Goal: Task Accomplishment & Management: Use online tool/utility

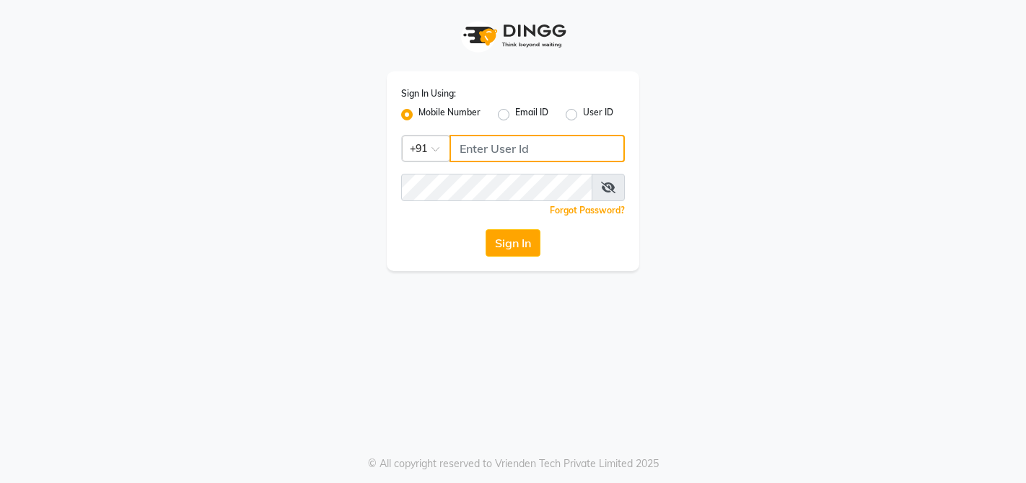
type input "9878353006"
click at [511, 240] on button "Sign In" at bounding box center [512, 242] width 55 height 27
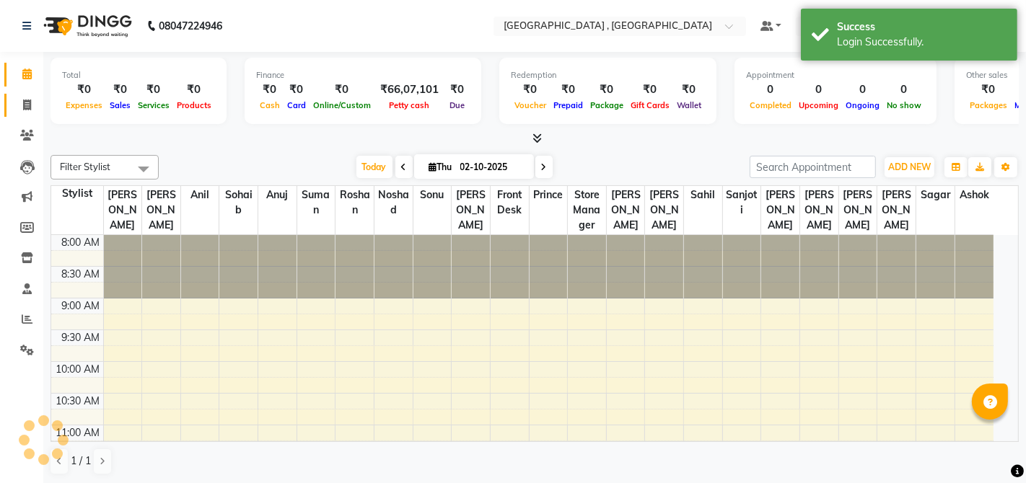
click at [25, 102] on icon at bounding box center [27, 105] width 8 height 11
select select "service"
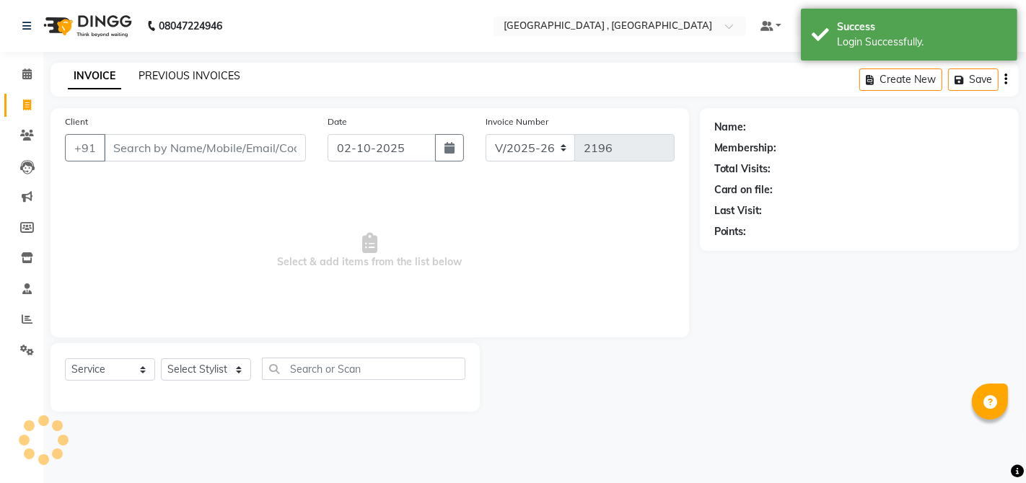
click at [197, 77] on link "PREVIOUS INVOICES" at bounding box center [190, 75] width 102 height 13
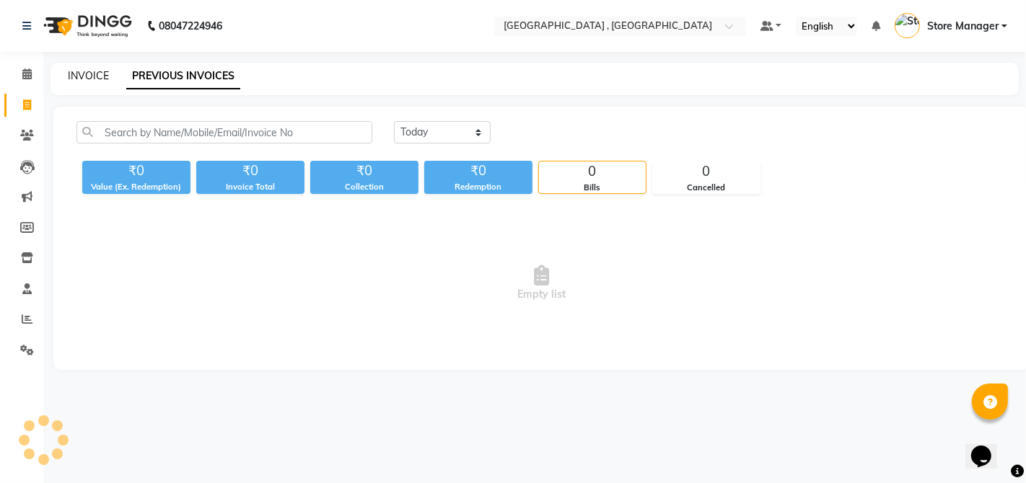
click at [90, 78] on link "INVOICE" at bounding box center [88, 75] width 41 height 13
select select "5111"
select select "service"
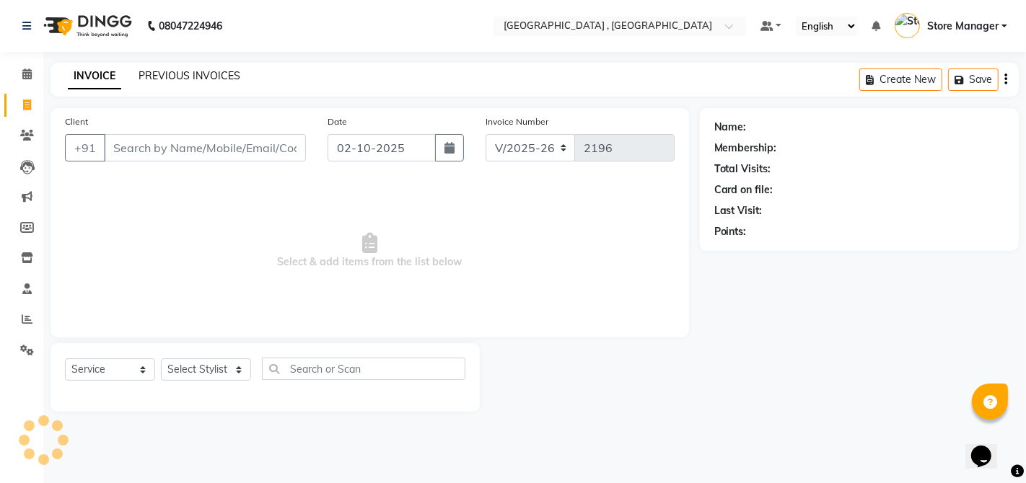
click at [142, 77] on link "PREVIOUS INVOICES" at bounding box center [190, 75] width 102 height 13
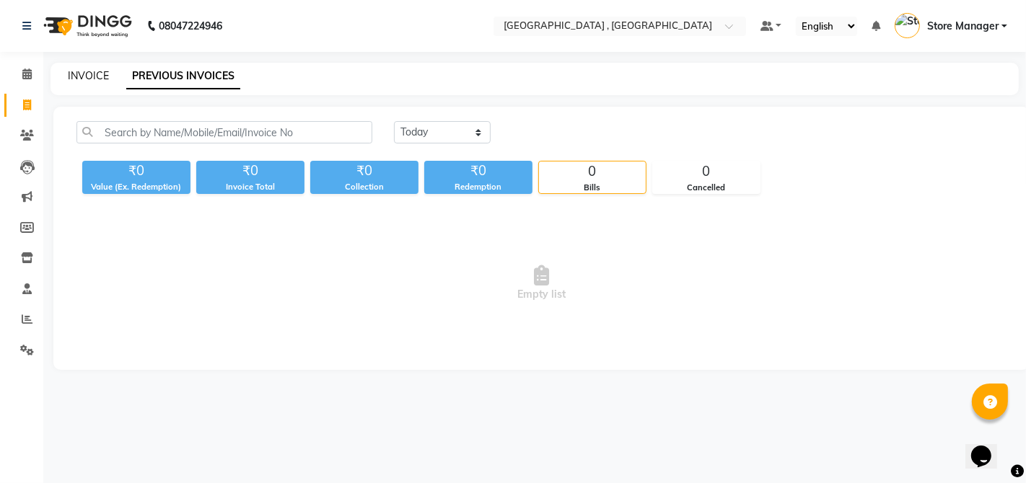
click at [100, 75] on link "INVOICE" at bounding box center [88, 75] width 41 height 13
select select "service"
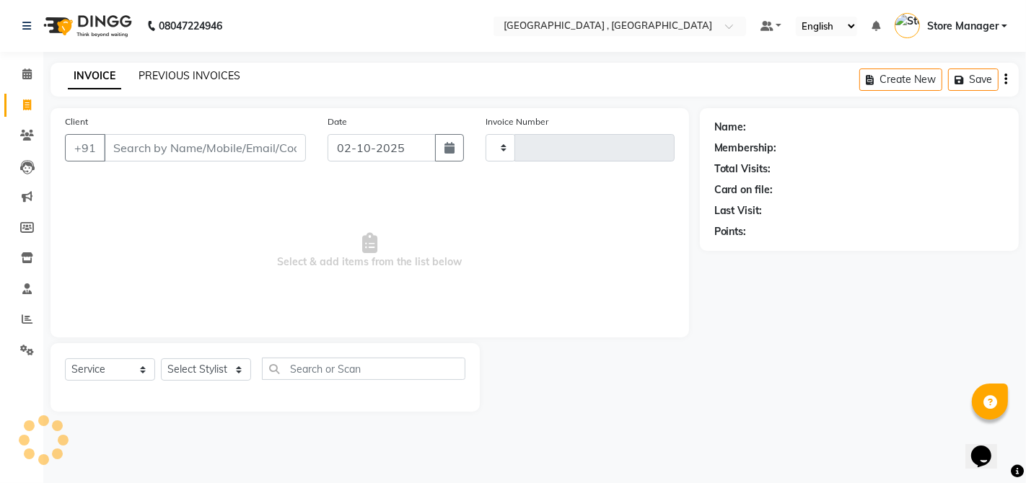
click at [175, 74] on link "PREVIOUS INVOICES" at bounding box center [190, 75] width 102 height 13
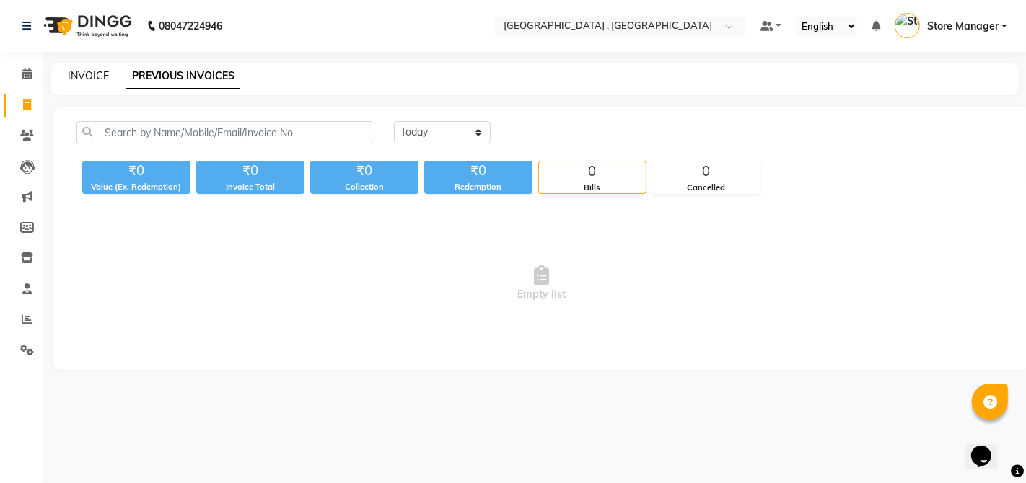
click at [100, 79] on link "INVOICE" at bounding box center [88, 75] width 41 height 13
select select "service"
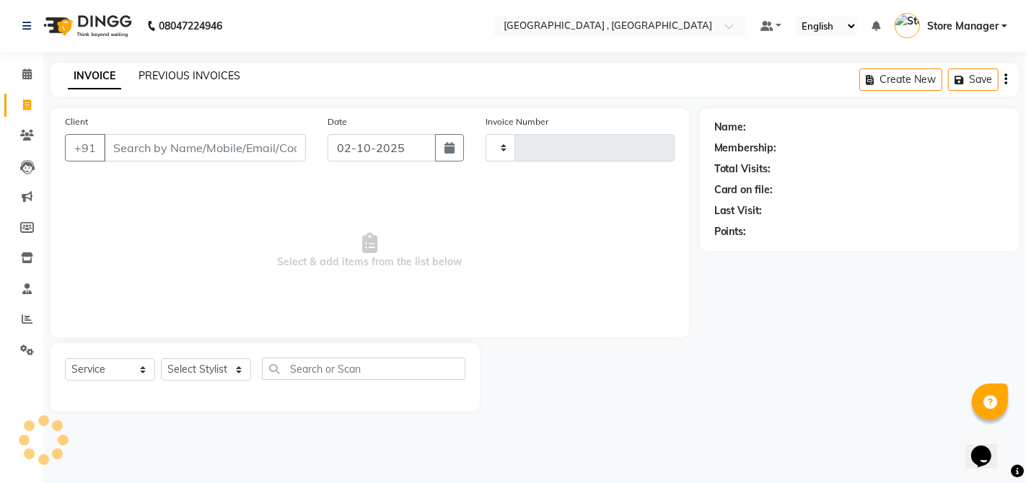
type input "2196"
click at [148, 77] on link "PREVIOUS INVOICES" at bounding box center [190, 75] width 102 height 13
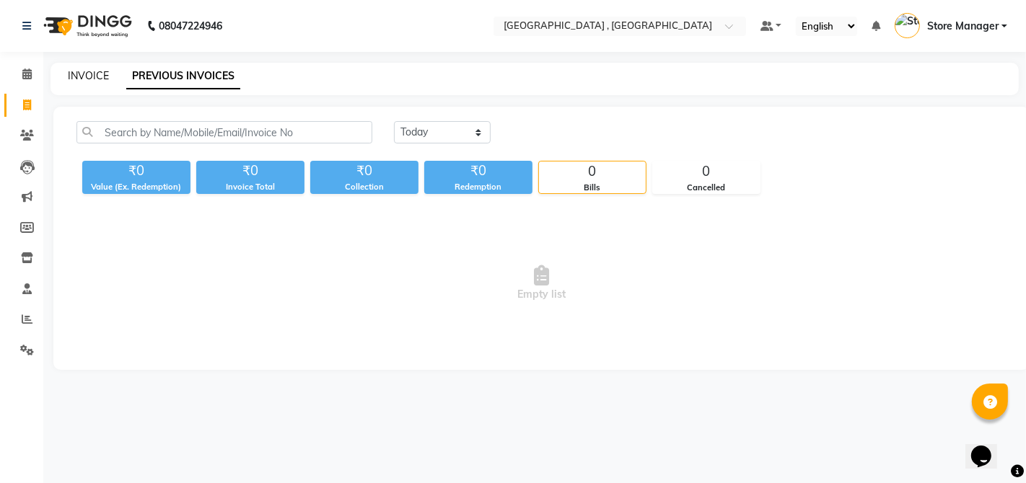
click at [92, 82] on link "INVOICE" at bounding box center [88, 75] width 41 height 13
select select "5111"
select select "service"
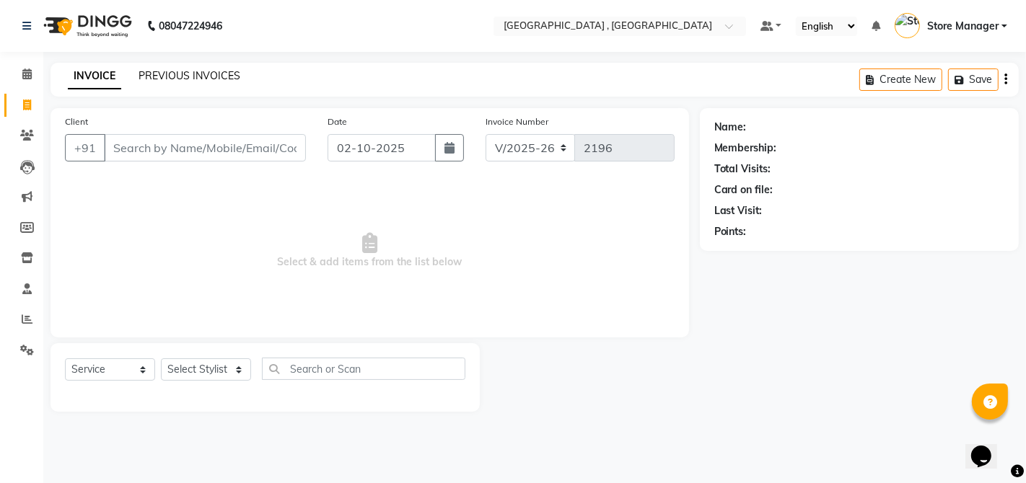
click at [161, 81] on link "PREVIOUS INVOICES" at bounding box center [190, 75] width 102 height 13
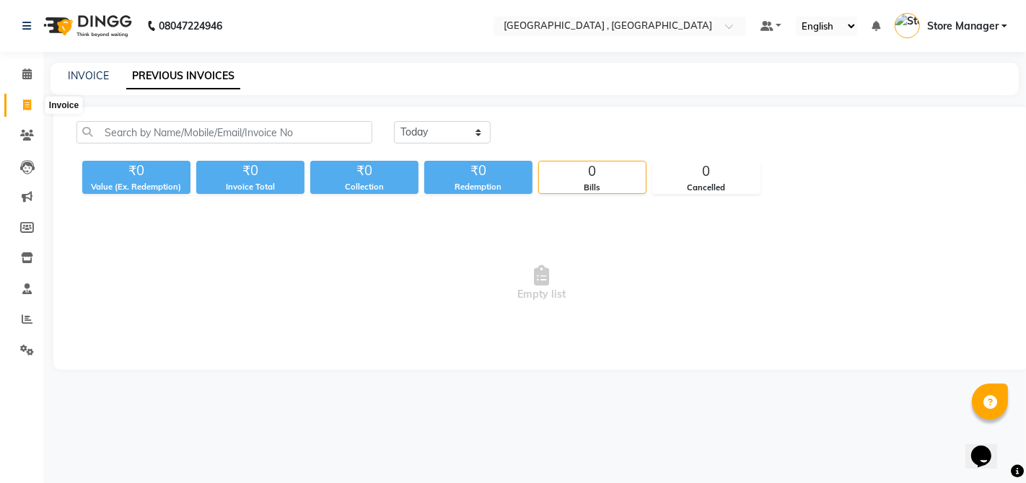
click at [25, 108] on icon at bounding box center [27, 105] width 8 height 11
select select "service"
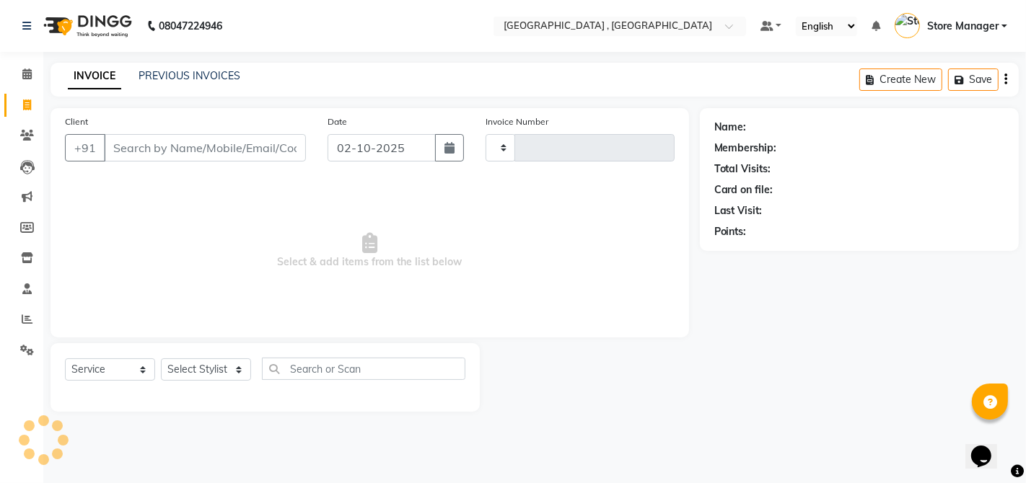
type input "2196"
select select "5111"
click at [141, 74] on link "PREVIOUS INVOICES" at bounding box center [190, 75] width 102 height 13
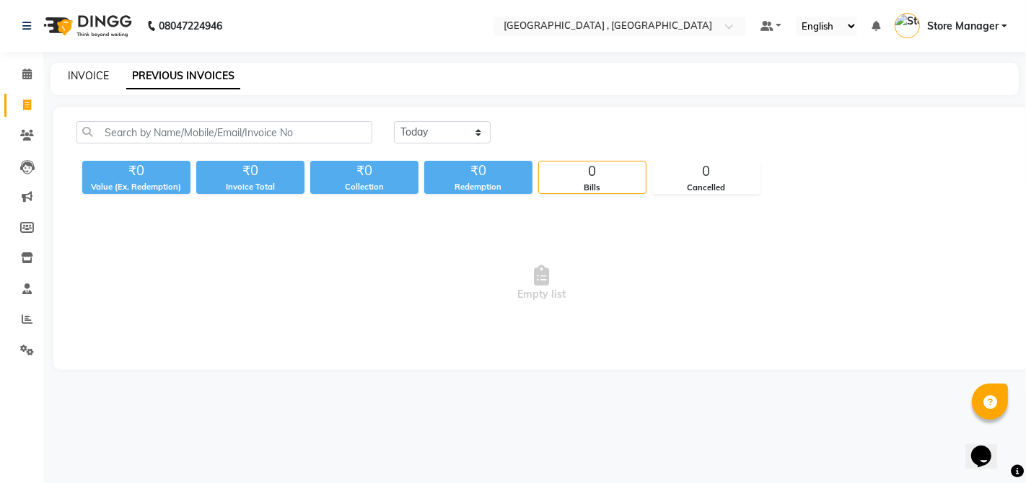
click at [92, 79] on link "INVOICE" at bounding box center [88, 75] width 41 height 13
select select "5111"
select select "service"
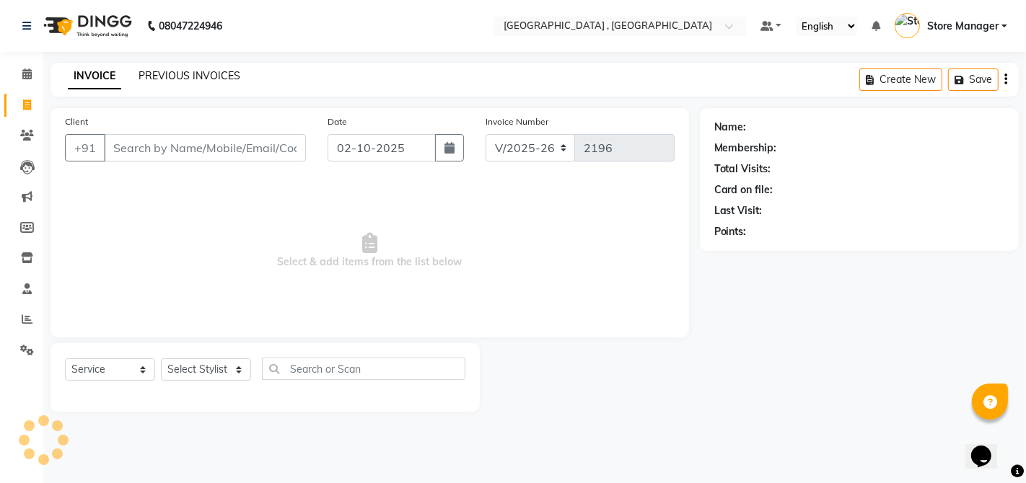
click at [144, 77] on link "PREVIOUS INVOICES" at bounding box center [190, 75] width 102 height 13
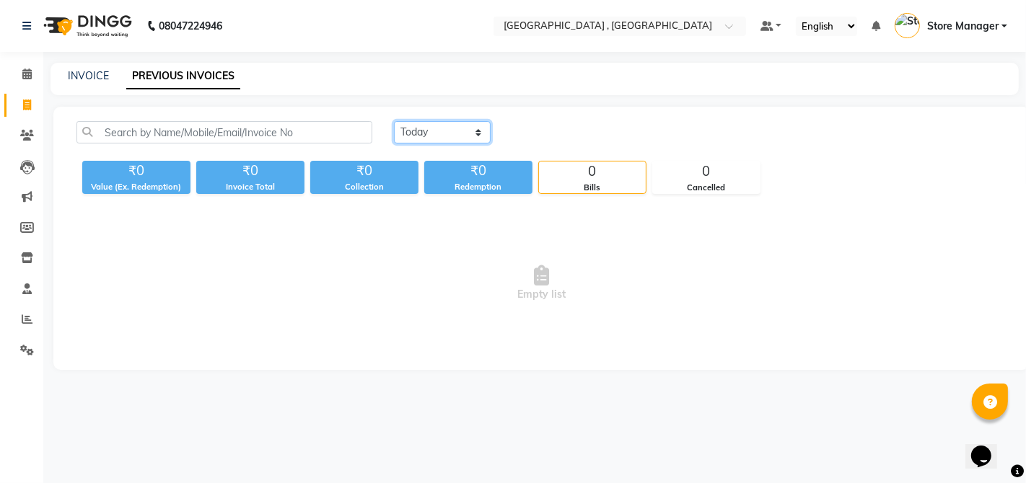
click at [417, 137] on select "Today Yesterday Custom Range" at bounding box center [442, 132] width 97 height 22
click at [26, 322] on icon at bounding box center [27, 319] width 11 height 11
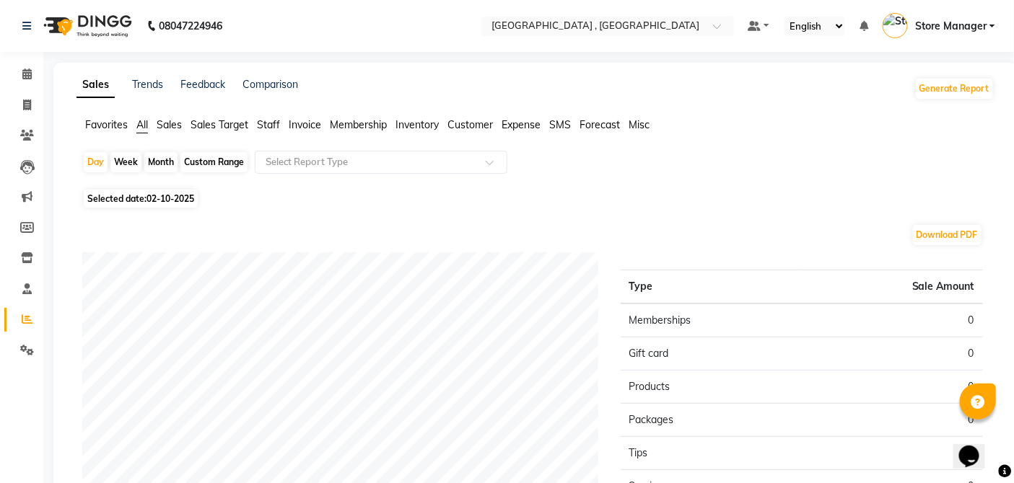
click at [275, 126] on span "Staff" at bounding box center [268, 124] width 23 height 13
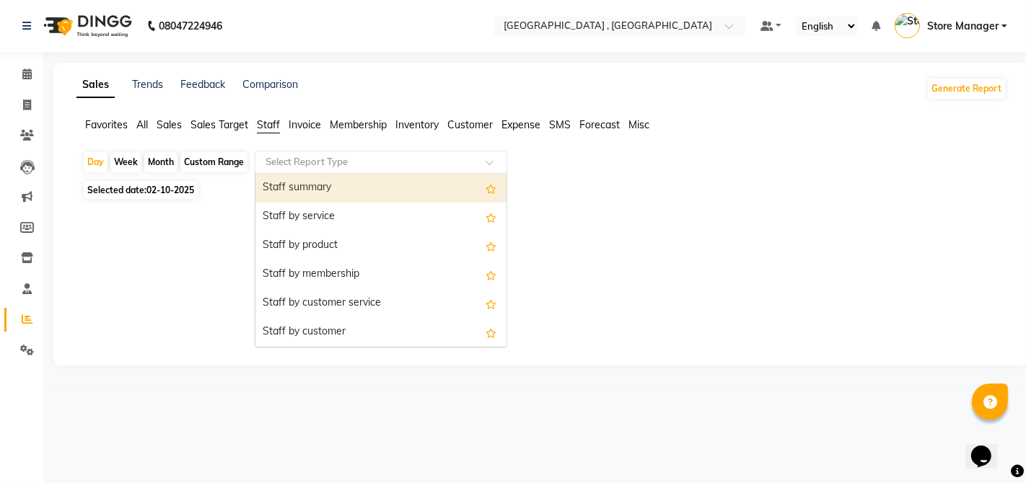
click at [287, 157] on input "text" at bounding box center [367, 162] width 208 height 14
click at [141, 124] on span "All" at bounding box center [142, 124] width 12 height 13
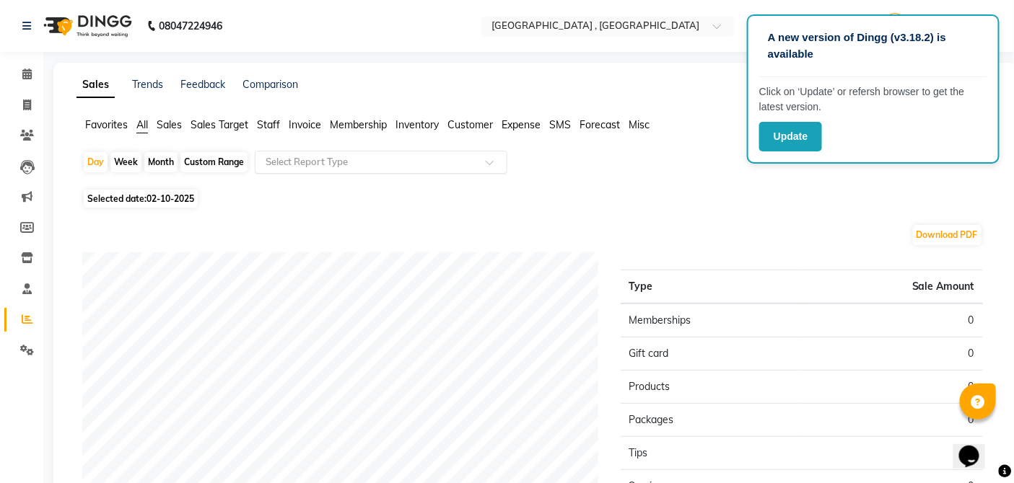
click at [286, 166] on input "text" at bounding box center [367, 162] width 208 height 14
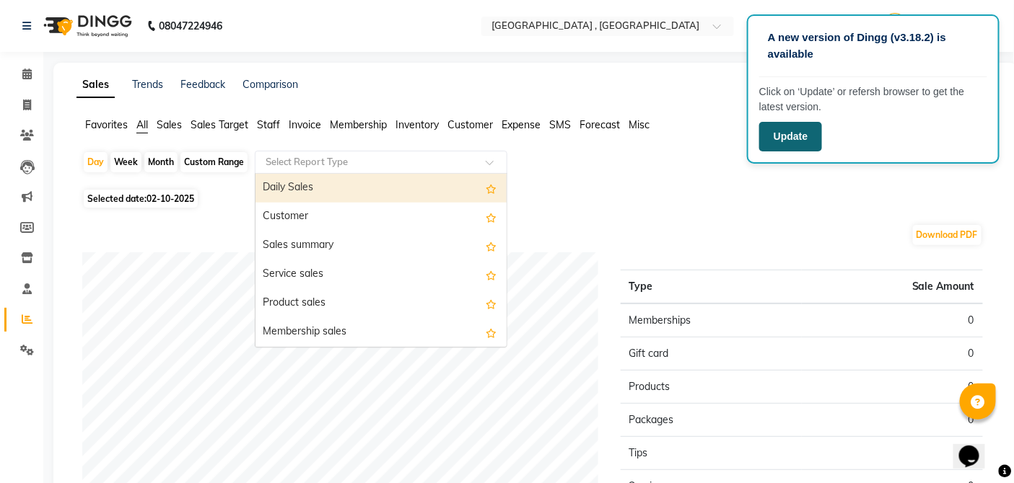
click at [776, 141] on button "Update" at bounding box center [790, 137] width 63 height 30
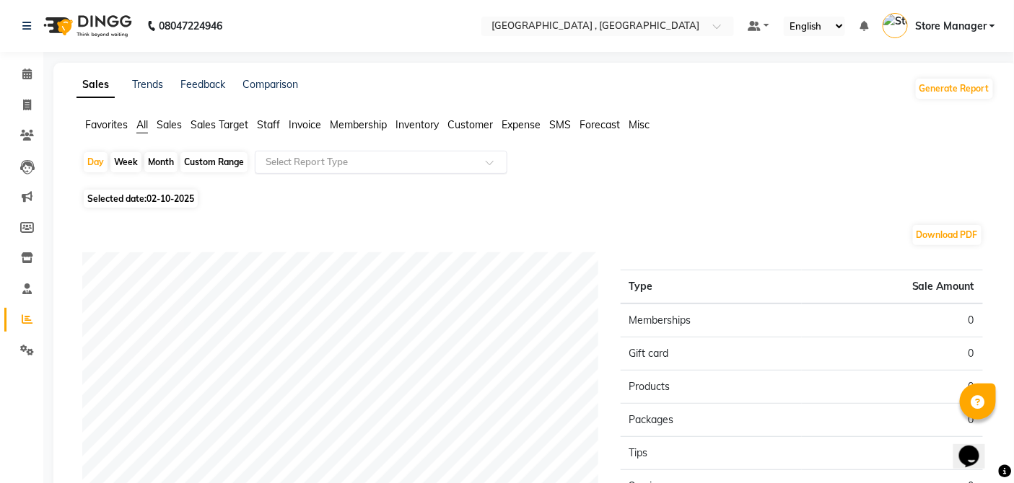
click at [271, 160] on input "text" at bounding box center [367, 162] width 208 height 14
click at [547, 177] on div "Day Week Month Custom Range Select Report Type" at bounding box center [535, 168] width 906 height 35
click at [276, 121] on span "Staff" at bounding box center [268, 124] width 23 height 13
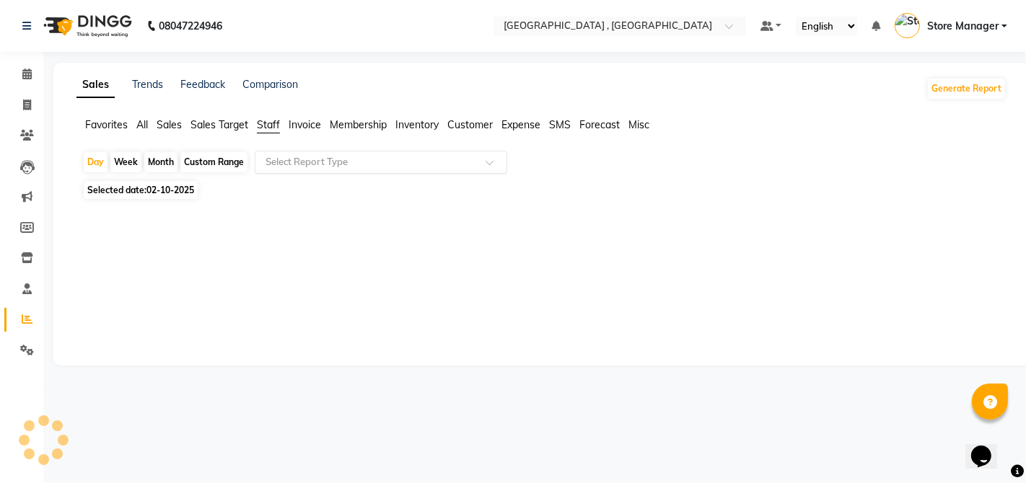
click at [284, 157] on input "text" at bounding box center [367, 162] width 208 height 14
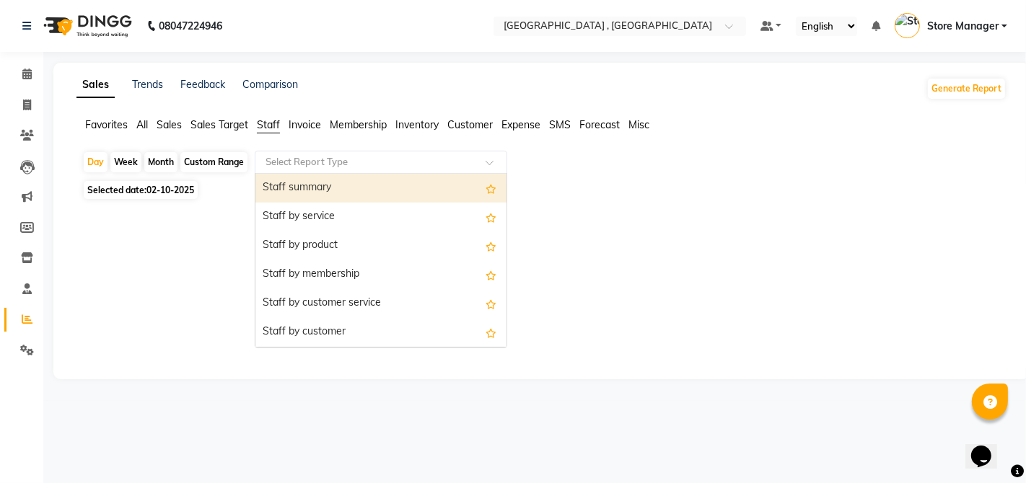
click at [286, 183] on div "Staff summary" at bounding box center [380, 188] width 251 height 29
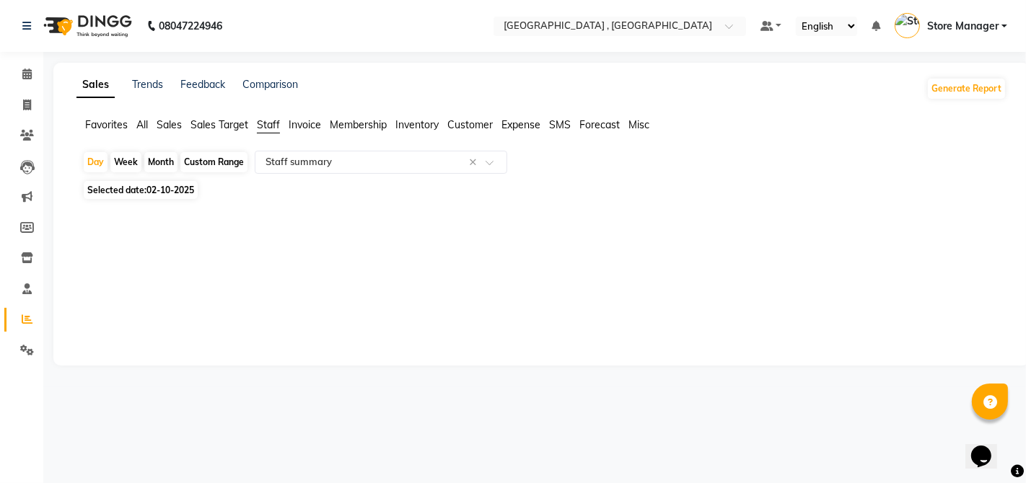
click at [161, 159] on div "Month" at bounding box center [160, 162] width 33 height 20
select select "10"
select select "2025"
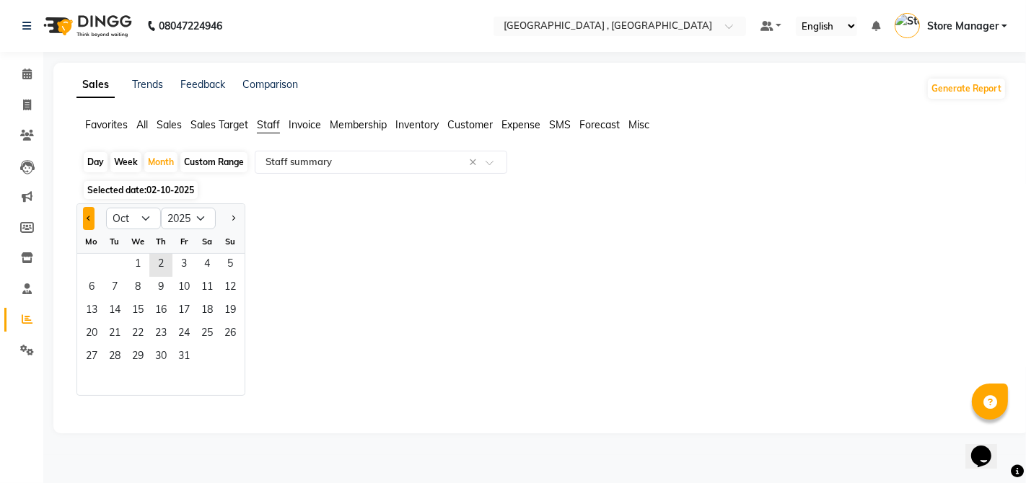
click at [90, 217] on span "Previous month" at bounding box center [89, 218] width 5 height 5
select select "9"
click at [118, 263] on span "2" at bounding box center [114, 265] width 23 height 23
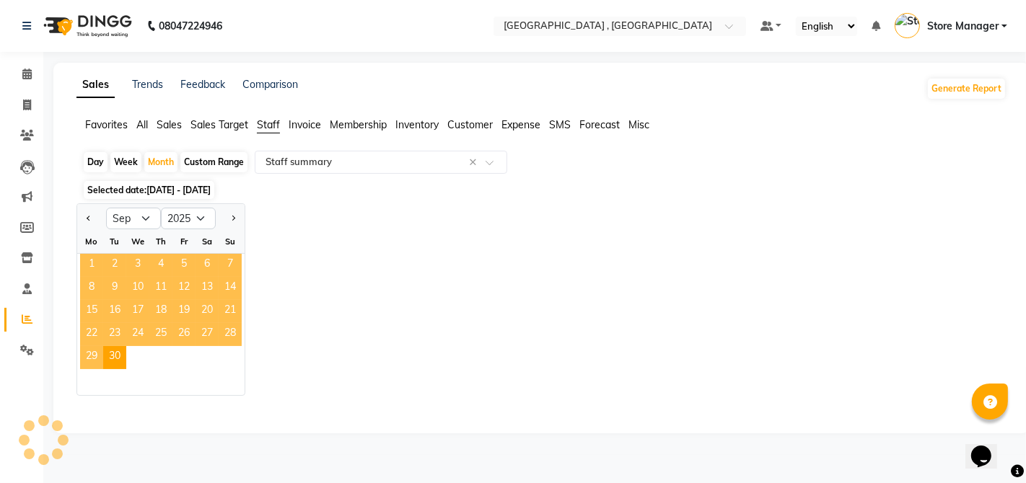
select select "full_report"
select select "csv"
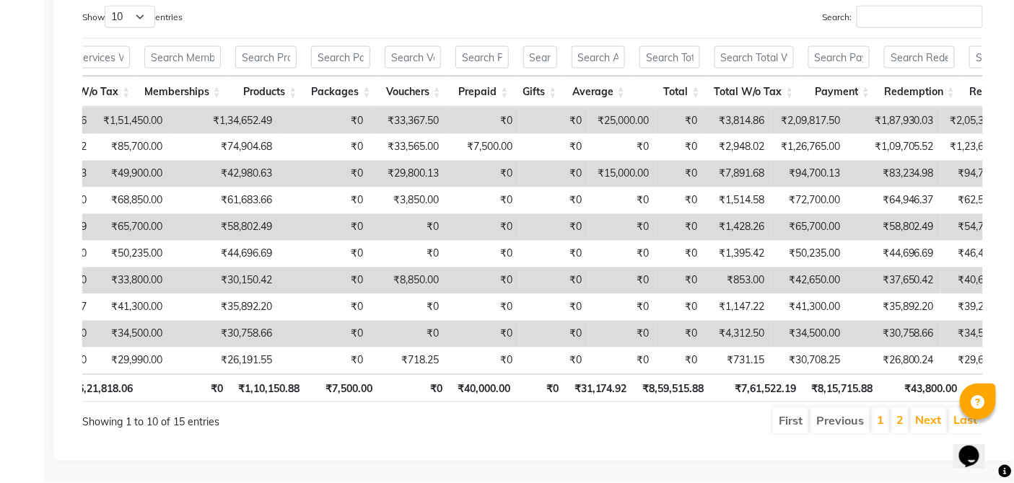
scroll to position [0, 474]
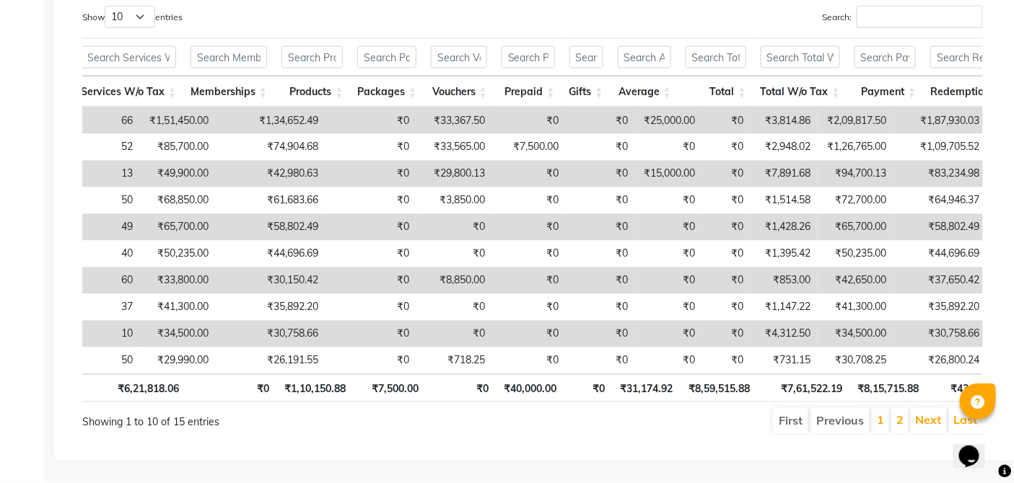
click at [892, 408] on li "2" at bounding box center [899, 421] width 17 height 26
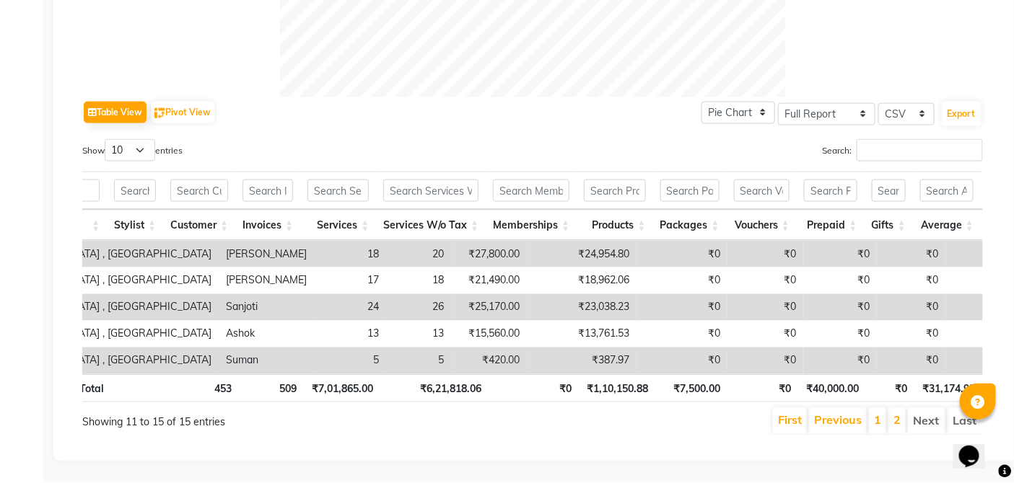
scroll to position [0, 105]
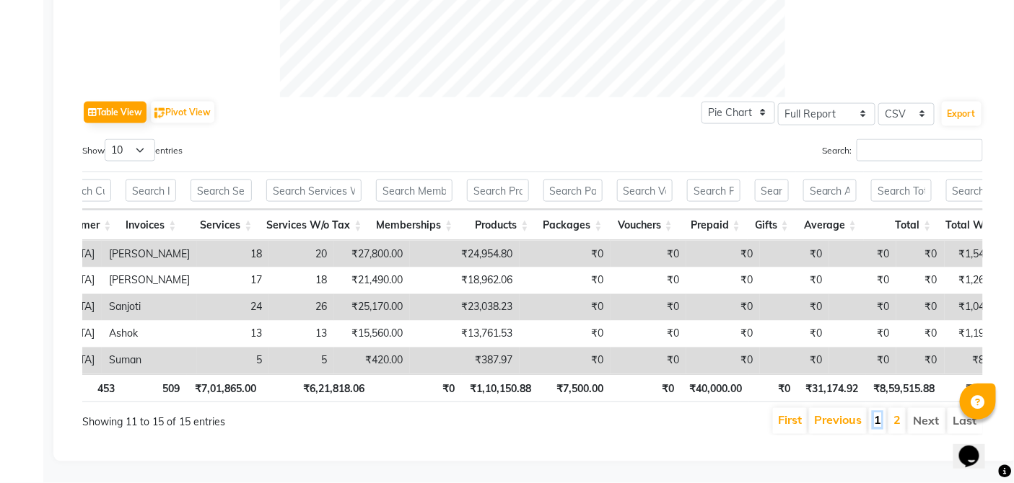
click at [874, 413] on link "1" at bounding box center [877, 420] width 7 height 14
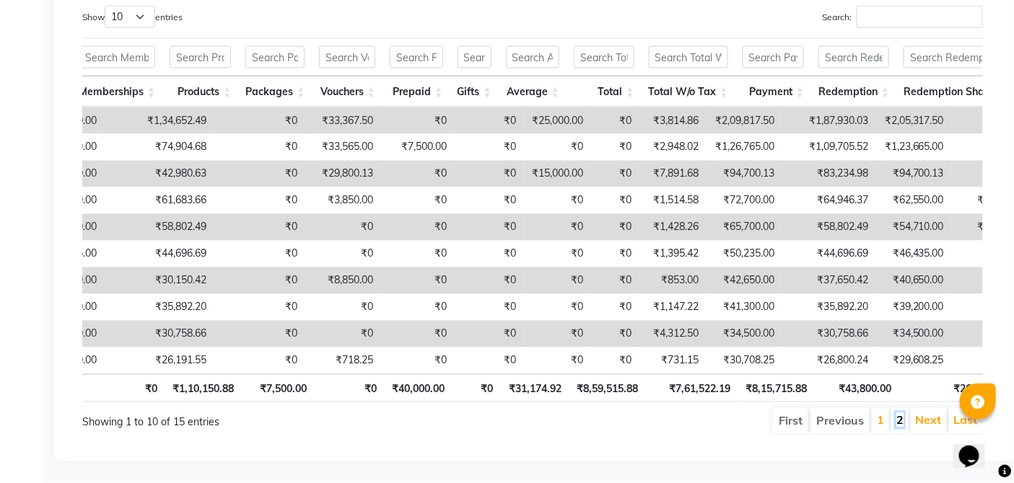
click at [899, 413] on link "2" at bounding box center [899, 420] width 7 height 14
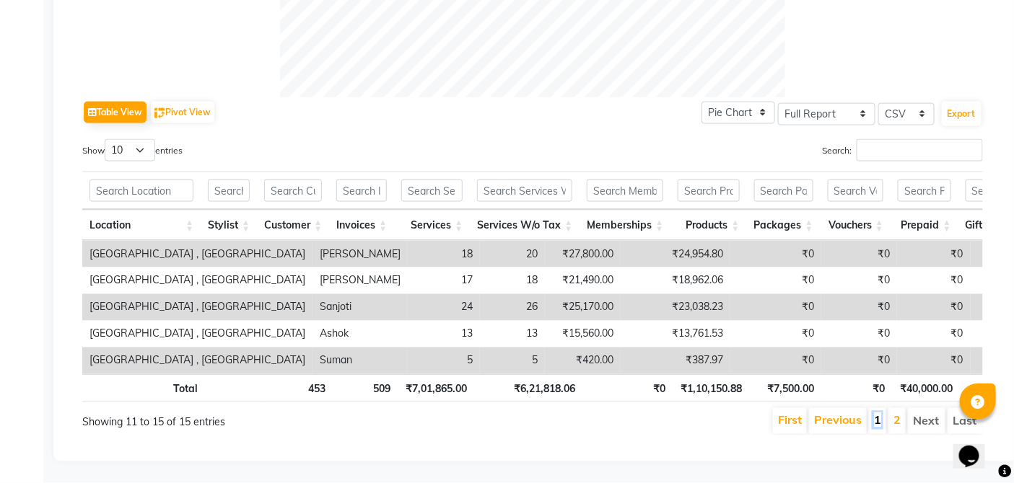
click at [878, 413] on link "1" at bounding box center [877, 420] width 7 height 14
